Goal: Task Accomplishment & Management: Use online tool/utility

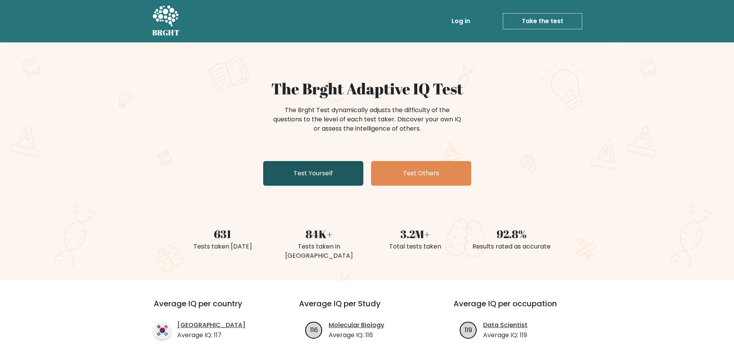
click at [319, 176] on link "Test Yourself" at bounding box center [313, 173] width 100 height 25
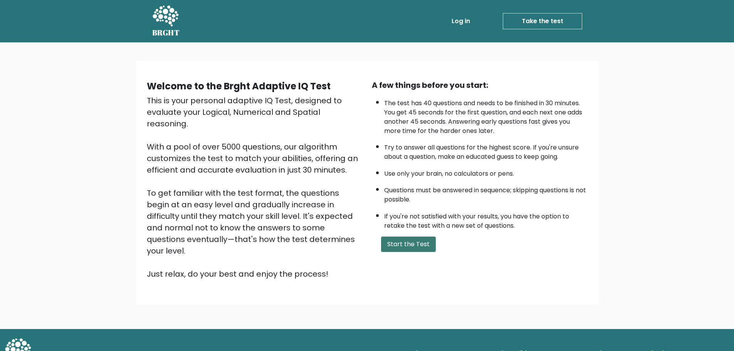
click at [389, 245] on button "Start the Test" at bounding box center [408, 243] width 55 height 15
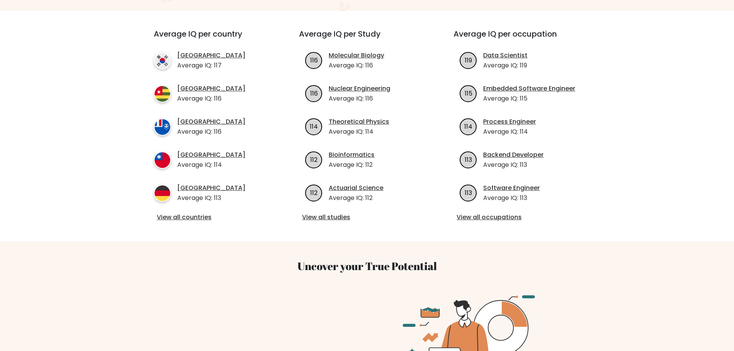
scroll to position [231, 0]
